Goal: Task Accomplishment & Management: Complete application form

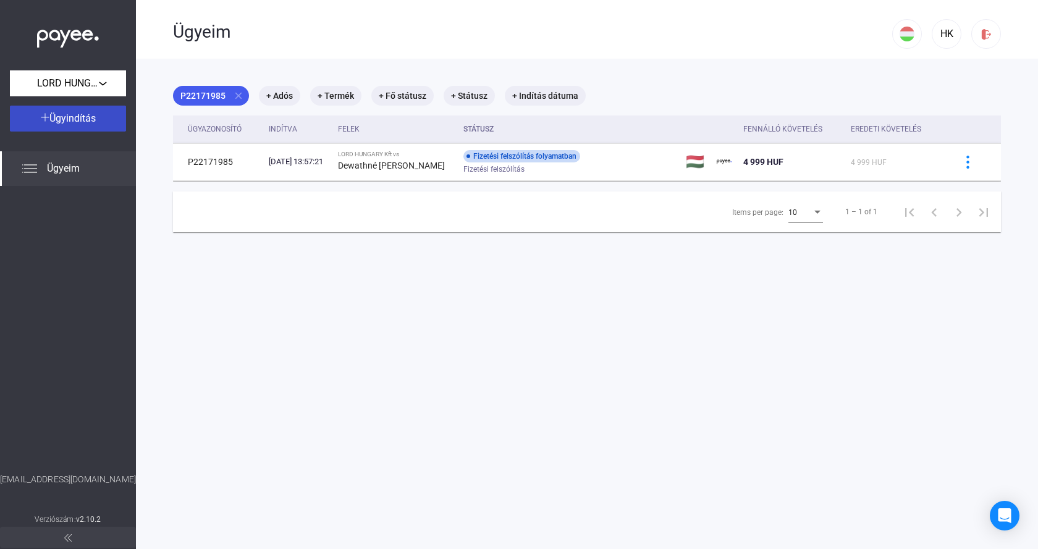
click at [77, 116] on span "Ügyindítás" at bounding box center [72, 118] width 46 height 12
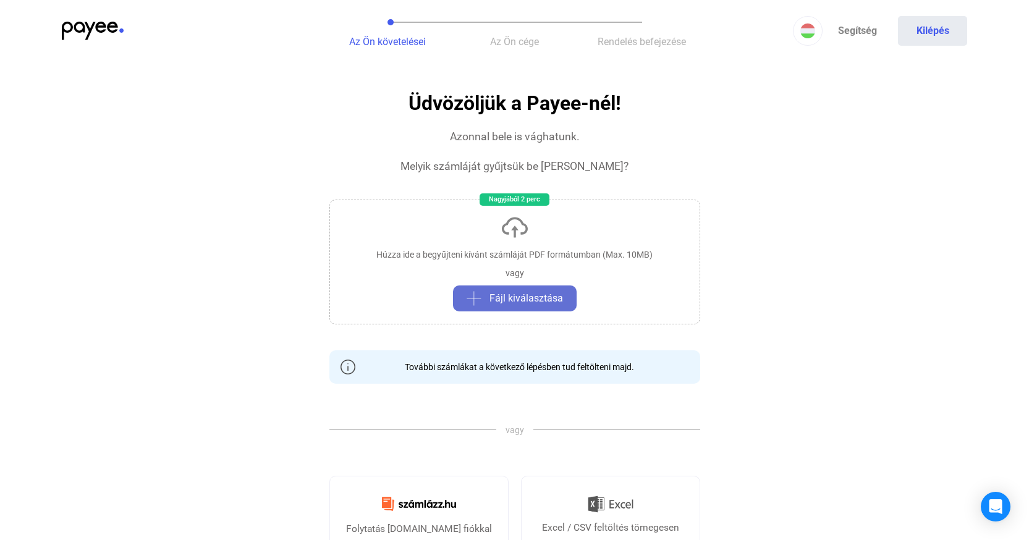
click at [518, 292] on span "Fájl kiválasztása" at bounding box center [526, 298] width 74 height 15
click at [525, 300] on span "Fájl kiválasztása" at bounding box center [526, 298] width 74 height 15
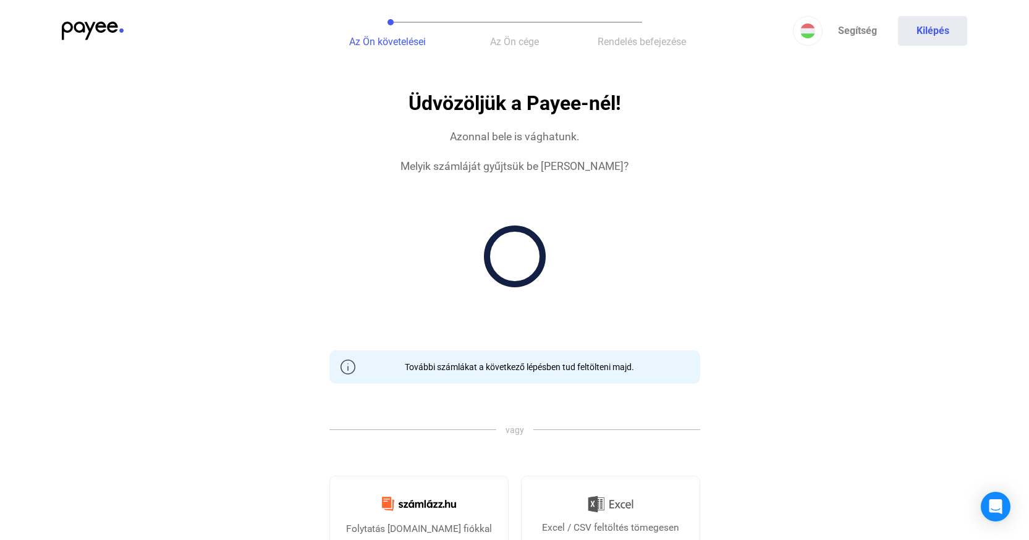
click at [91, 32] on img at bounding box center [93, 31] width 62 height 19
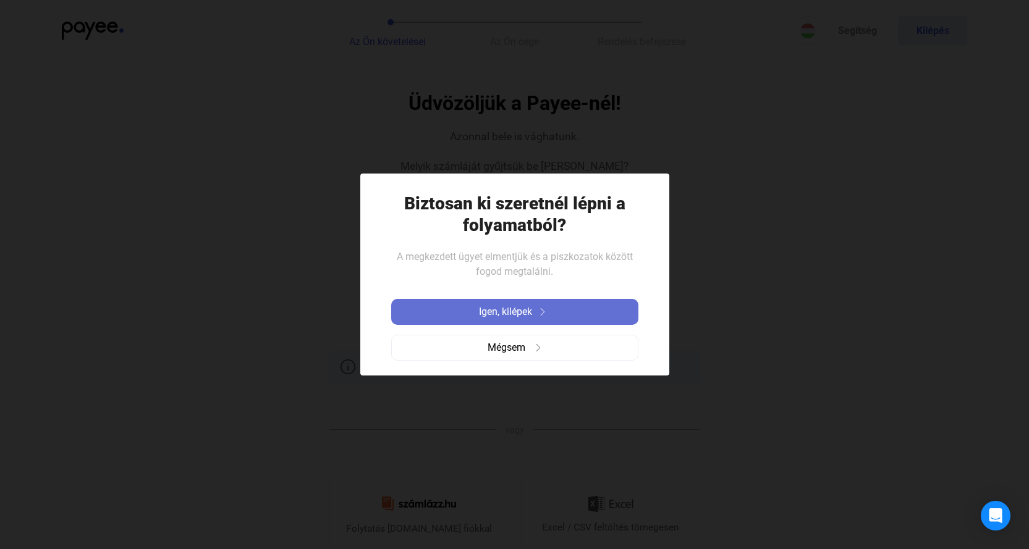
click at [540, 319] on div "Igen, kilépek" at bounding box center [515, 312] width 240 height 15
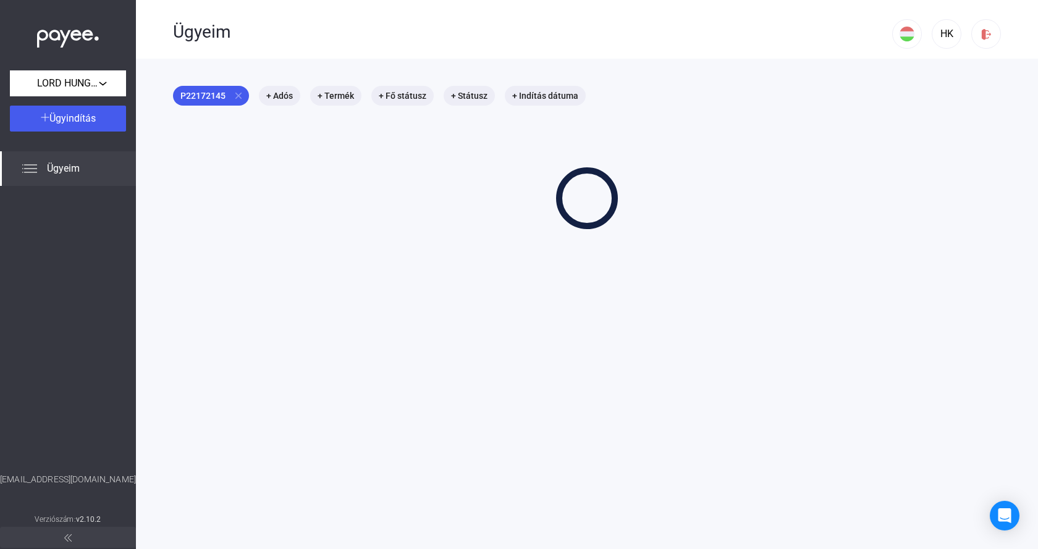
click at [76, 169] on span "Ügyeim" at bounding box center [63, 168] width 33 height 15
